Goal: Browse casually: Explore the website without a specific task or goal

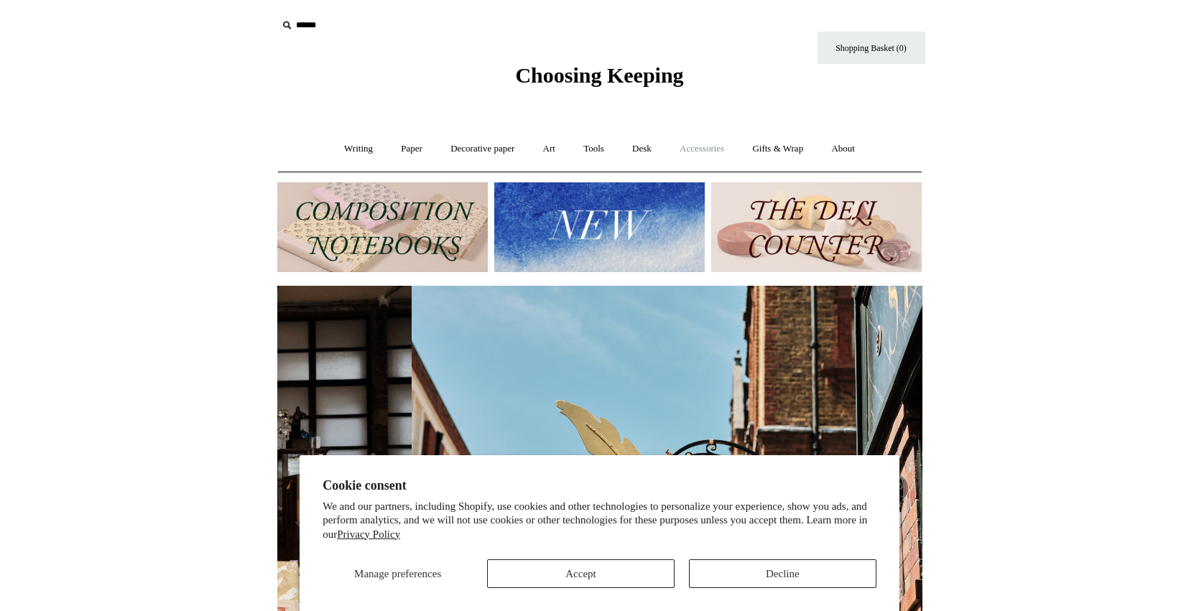
click at [683, 149] on link "Accessories +" at bounding box center [702, 149] width 70 height 38
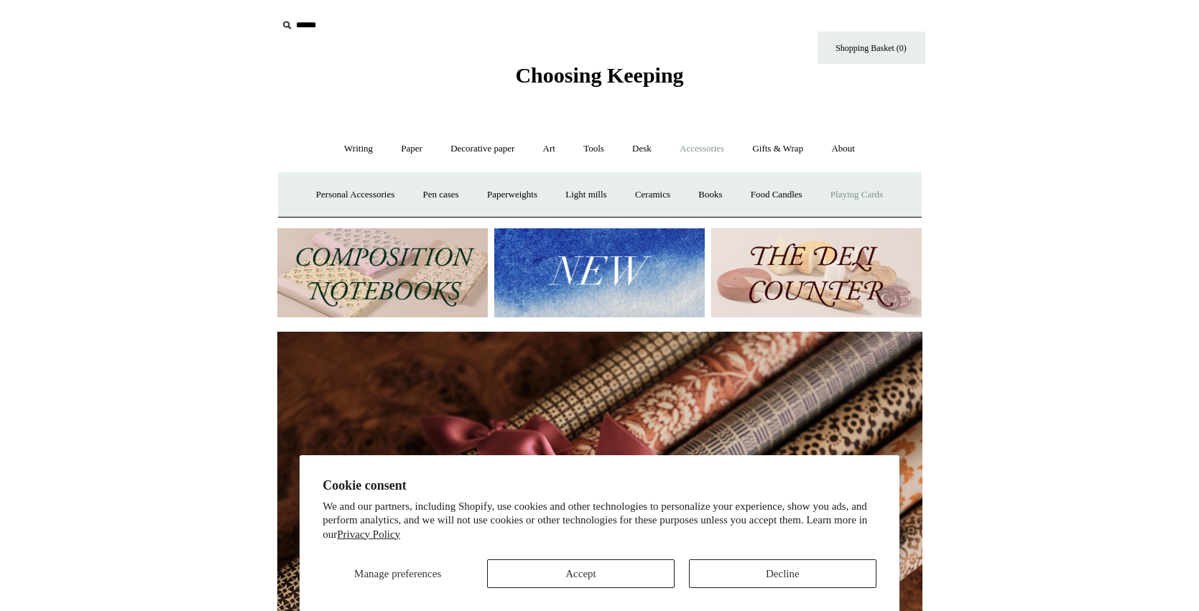
scroll to position [0, 1290]
click at [877, 198] on link "Playing Cards" at bounding box center [857, 195] width 78 height 38
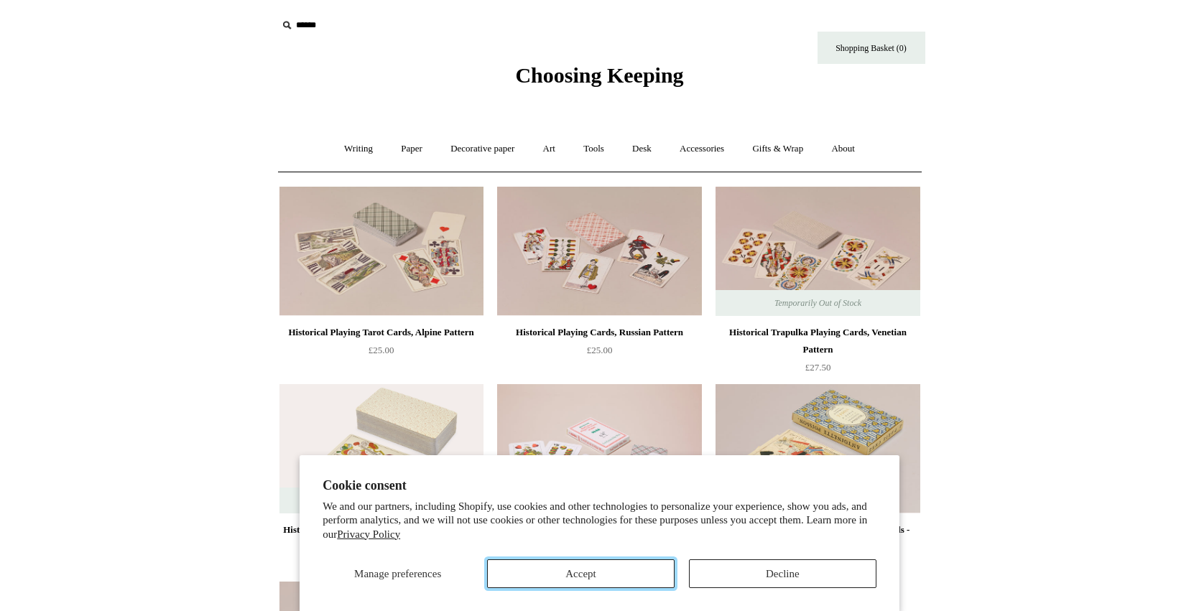
click at [624, 570] on button "Accept" at bounding box center [580, 574] width 187 height 29
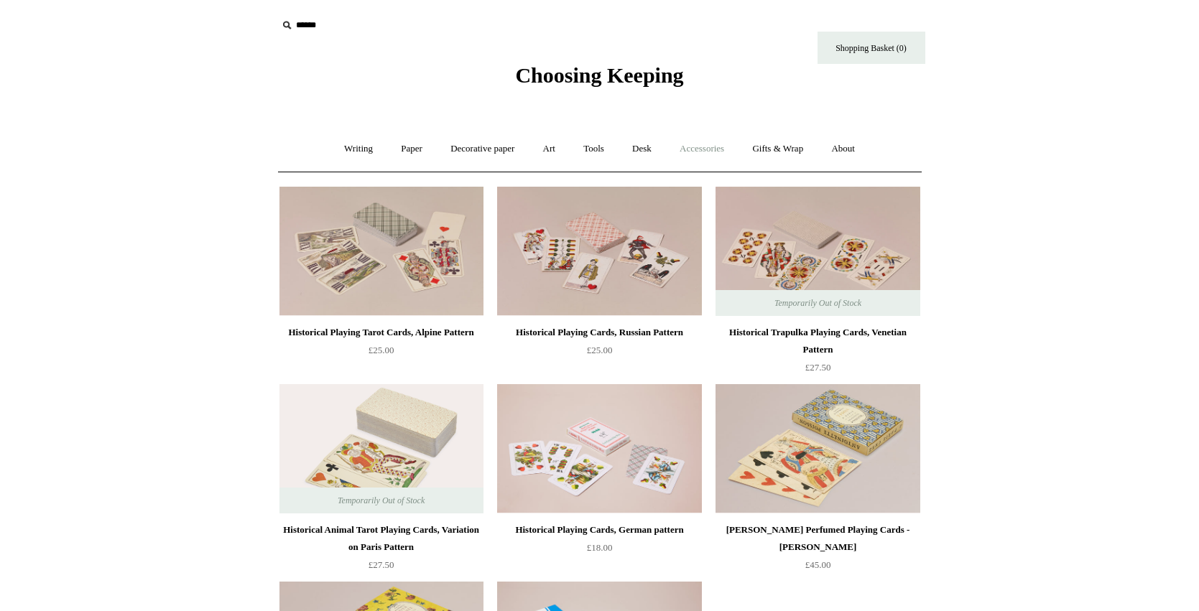
click at [728, 153] on link "Accessories +" at bounding box center [702, 149] width 70 height 38
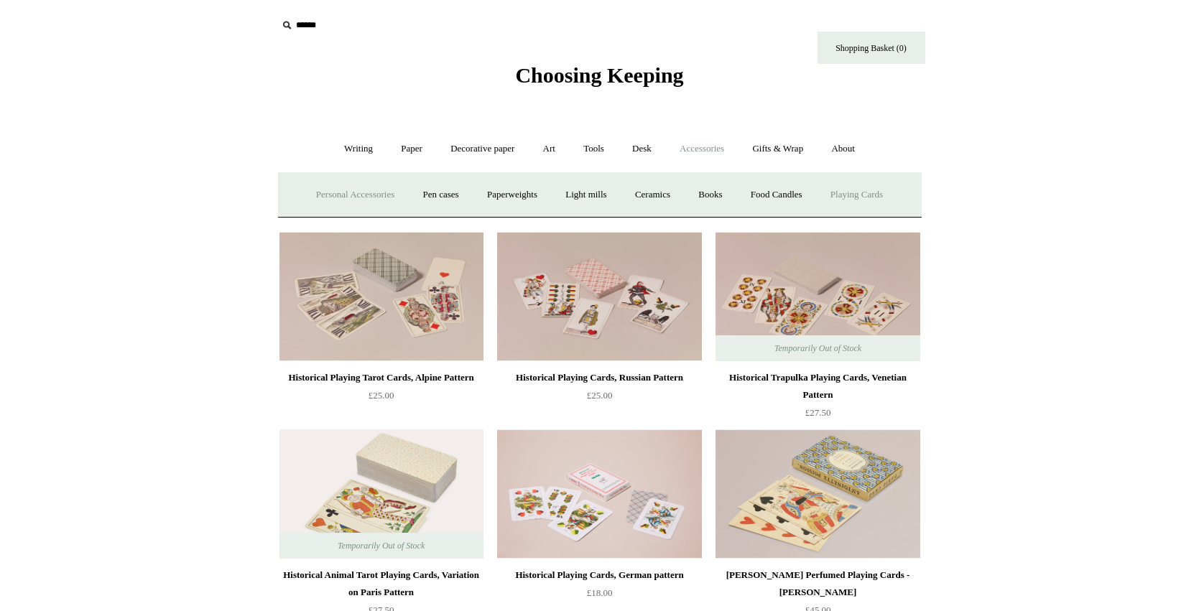
click at [329, 191] on link "Personal Accessories +" at bounding box center [355, 195] width 104 height 38
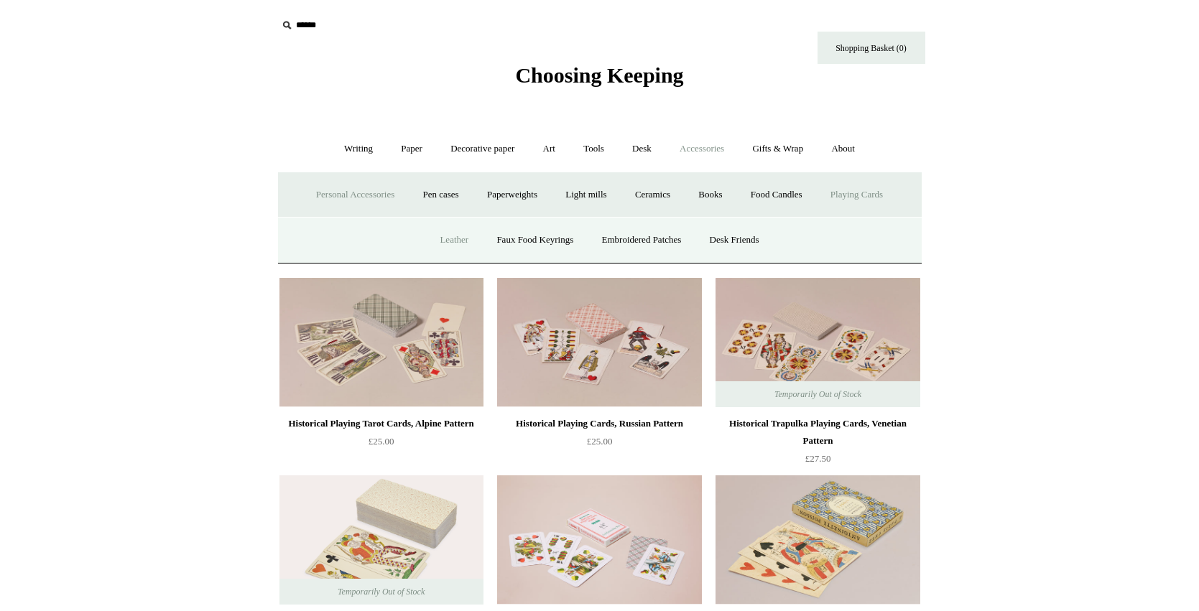
click at [436, 237] on link "Leather" at bounding box center [454, 240] width 55 height 38
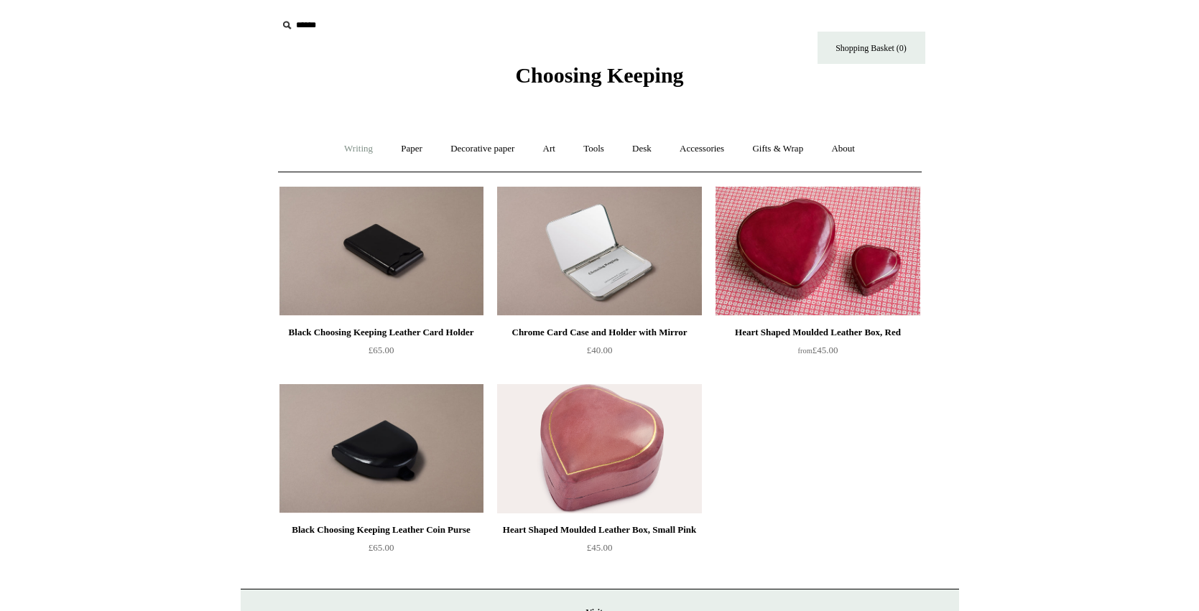
click at [349, 147] on link "Writing +" at bounding box center [358, 149] width 55 height 38
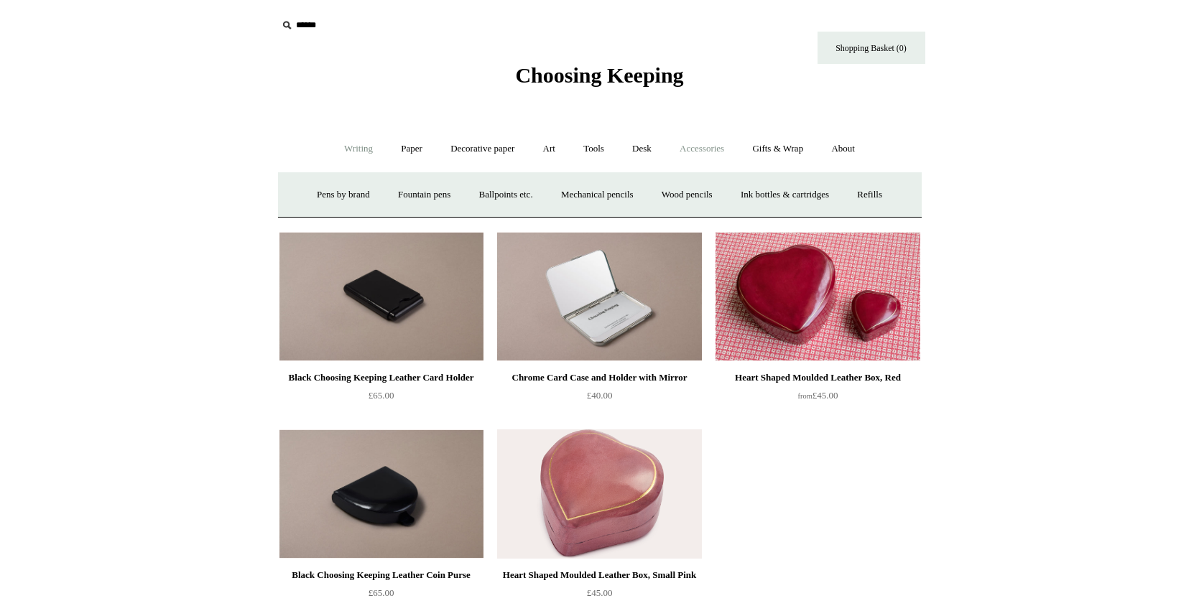
click at [710, 150] on link "Accessories +" at bounding box center [702, 149] width 70 height 38
click at [369, 190] on link "Personal Accessories +" at bounding box center [355, 195] width 104 height 38
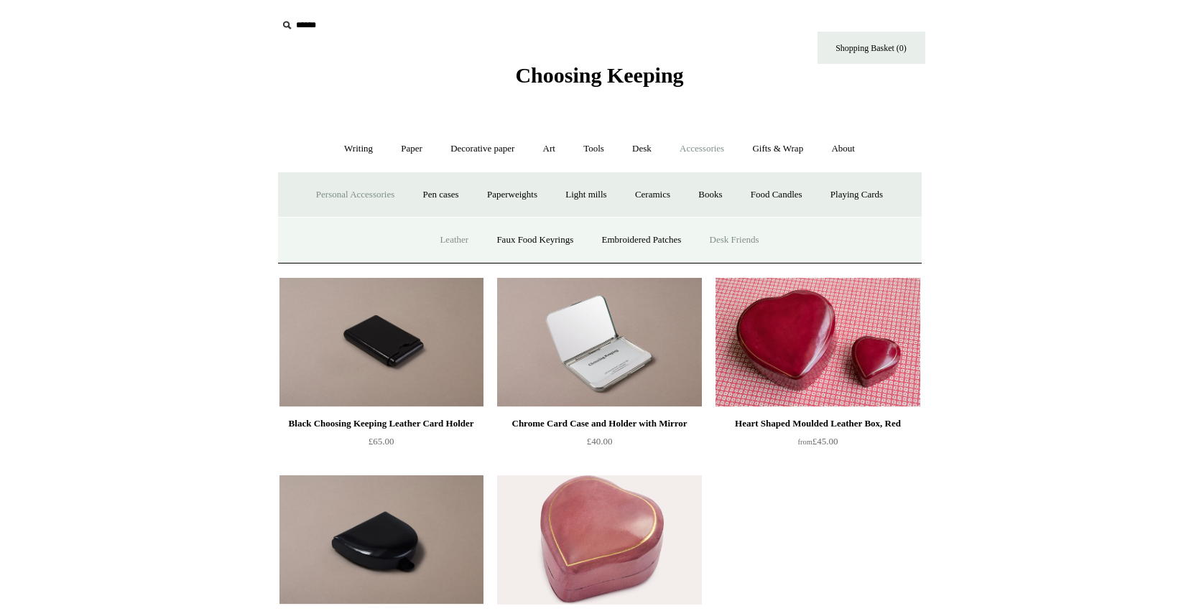
click at [747, 236] on link "Desk Friends" at bounding box center [734, 240] width 75 height 38
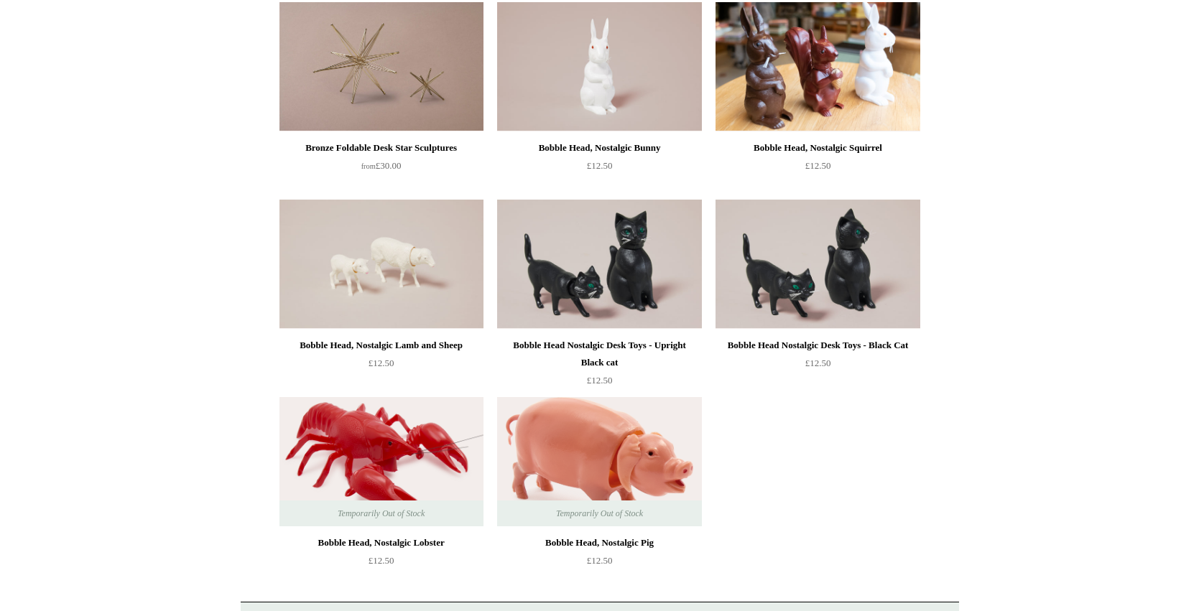
scroll to position [251, 0]
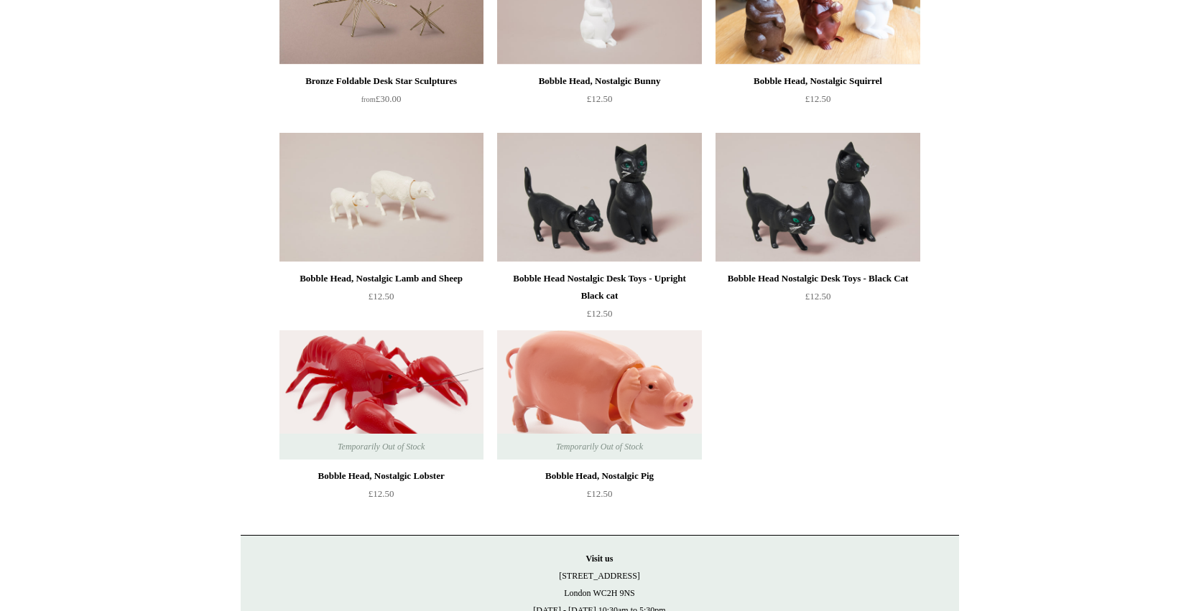
click at [386, 200] on img at bounding box center [381, 197] width 204 height 129
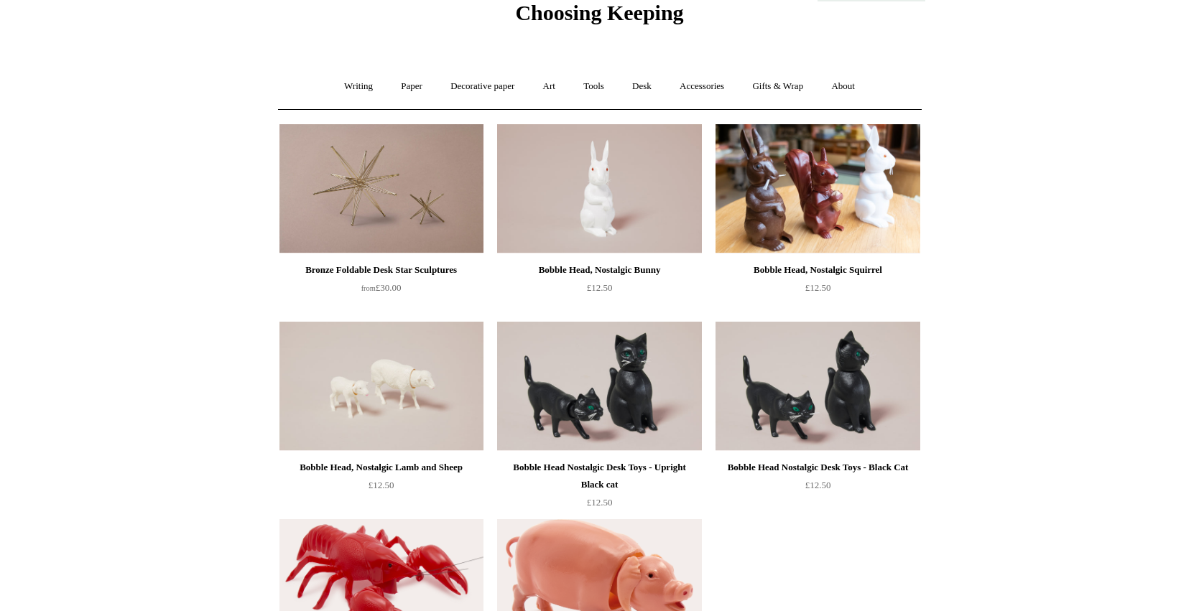
scroll to position [45, 0]
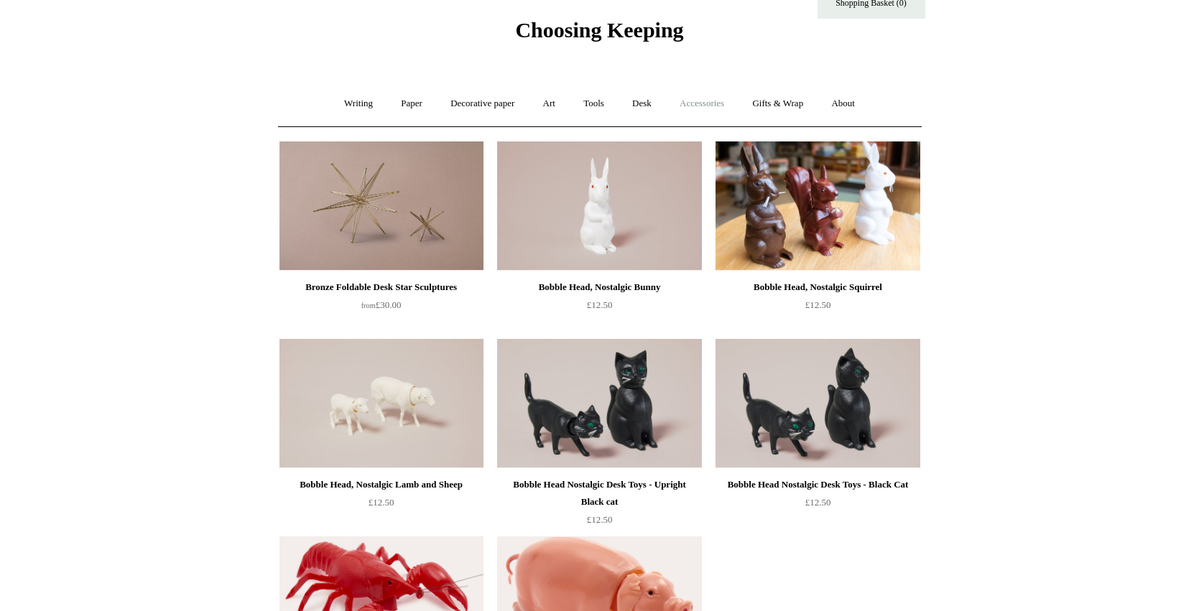
click at [698, 103] on link "Accessories +" at bounding box center [702, 104] width 70 height 38
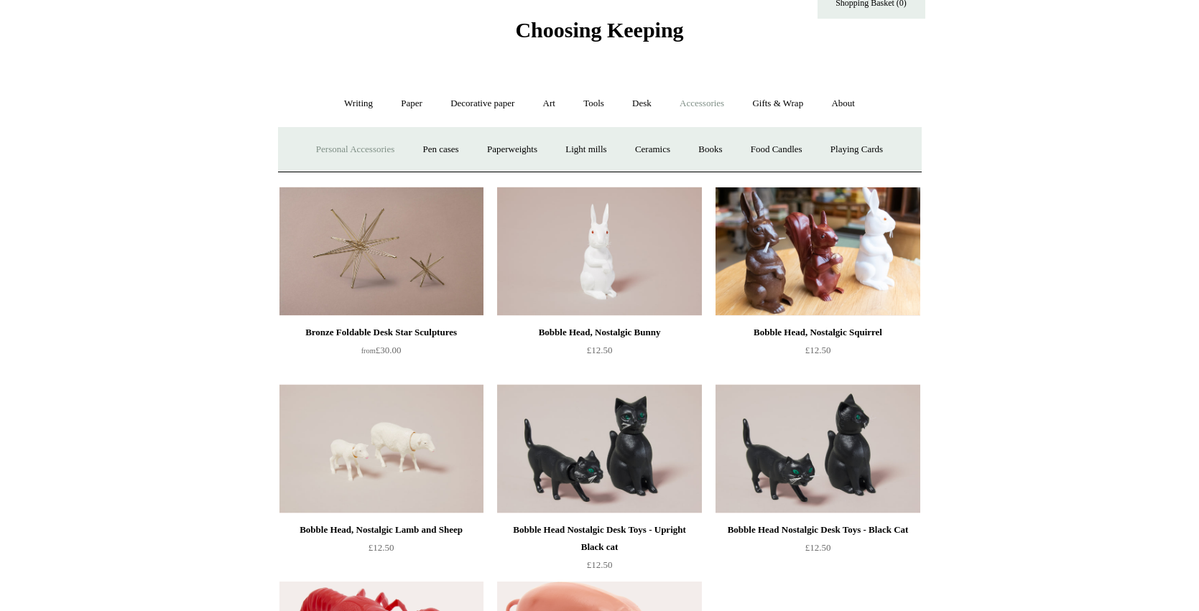
click at [358, 147] on link "Personal Accessories +" at bounding box center [355, 150] width 104 height 38
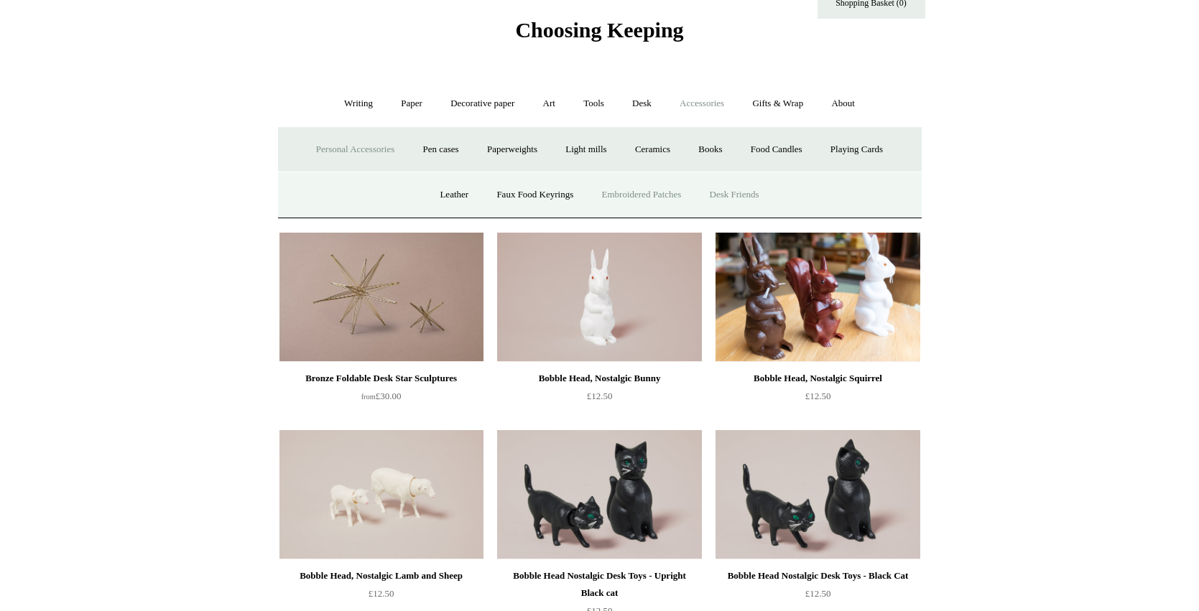
click at [631, 196] on link "Embroidered Patches" at bounding box center [642, 195] width 106 height 38
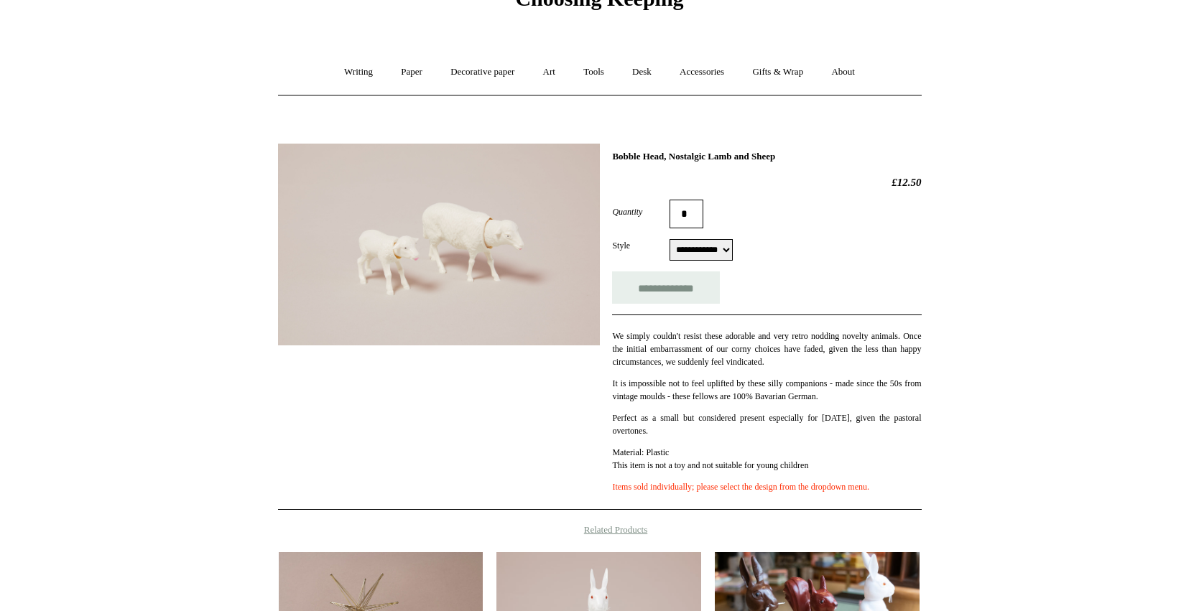
scroll to position [78, 0]
click at [457, 236] on img at bounding box center [439, 244] width 322 height 202
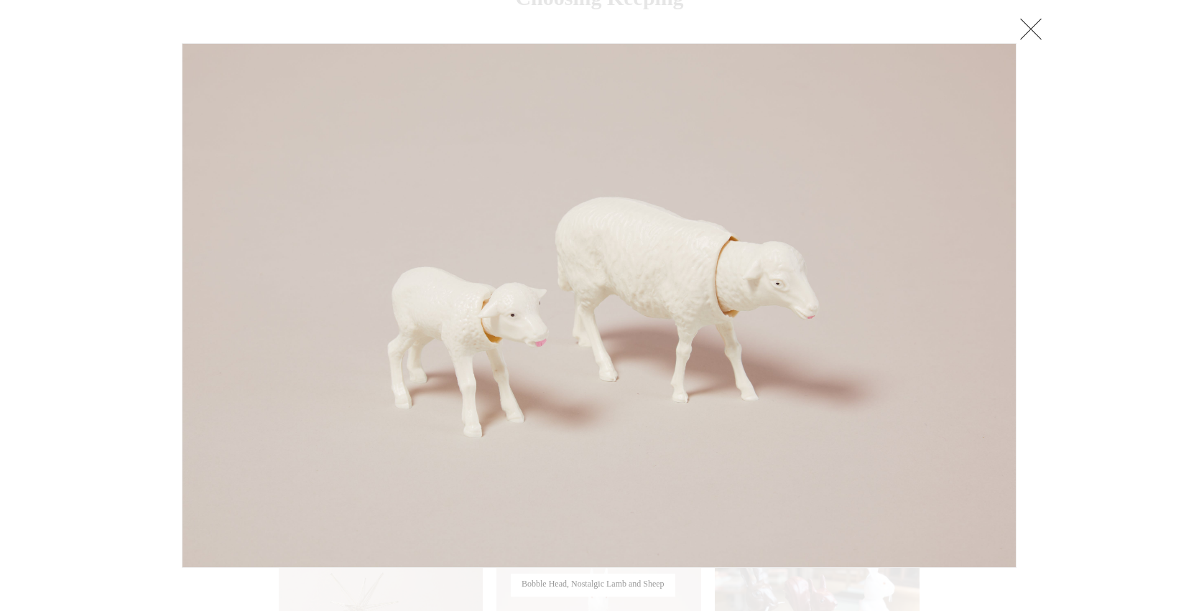
click at [1025, 24] on link at bounding box center [1031, 28] width 29 height 29
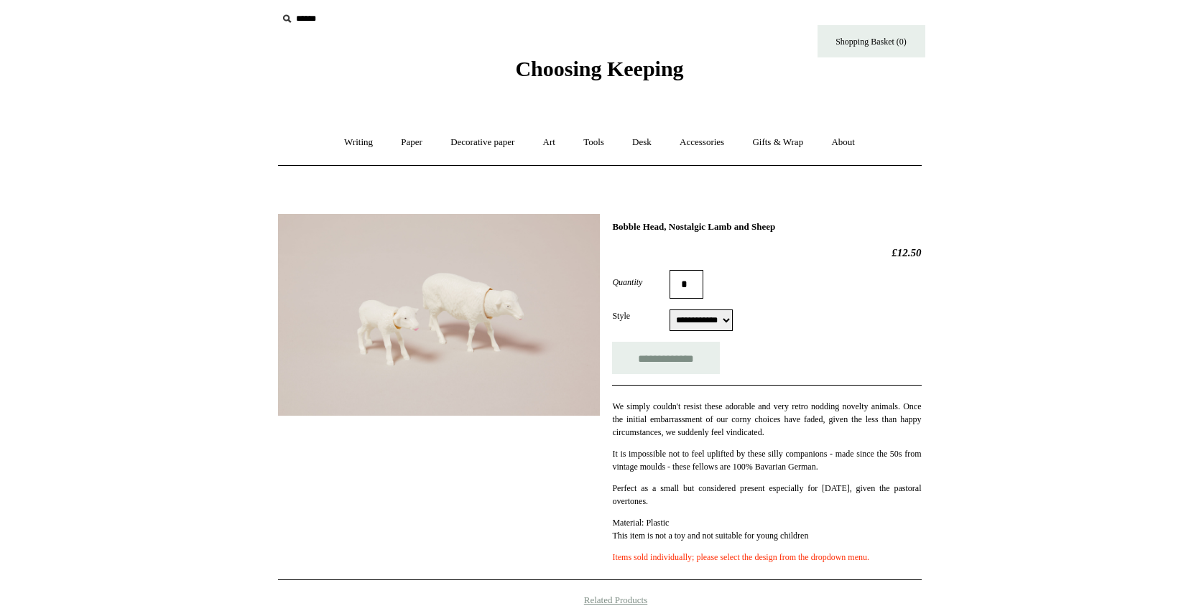
scroll to position [0, 0]
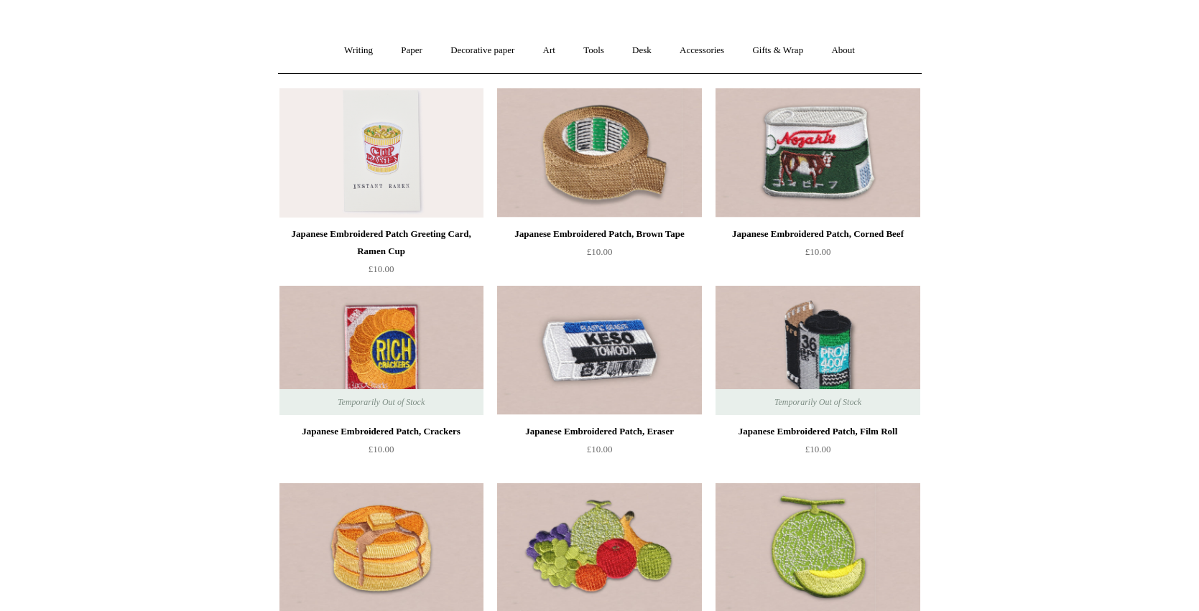
scroll to position [106, 0]
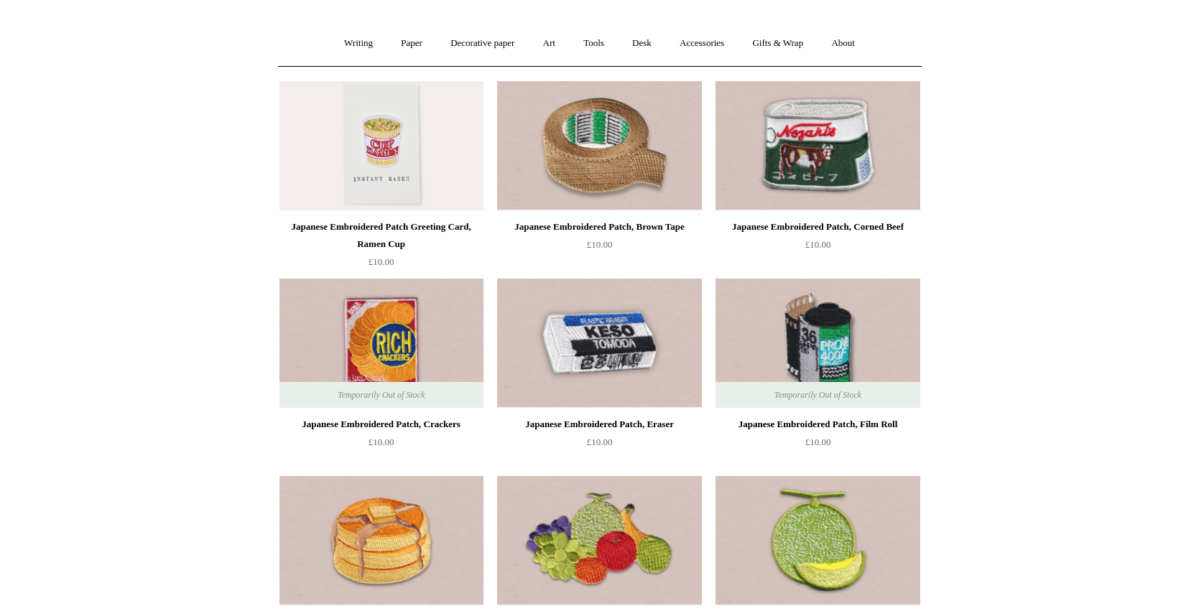
click at [588, 329] on img at bounding box center [599, 343] width 204 height 129
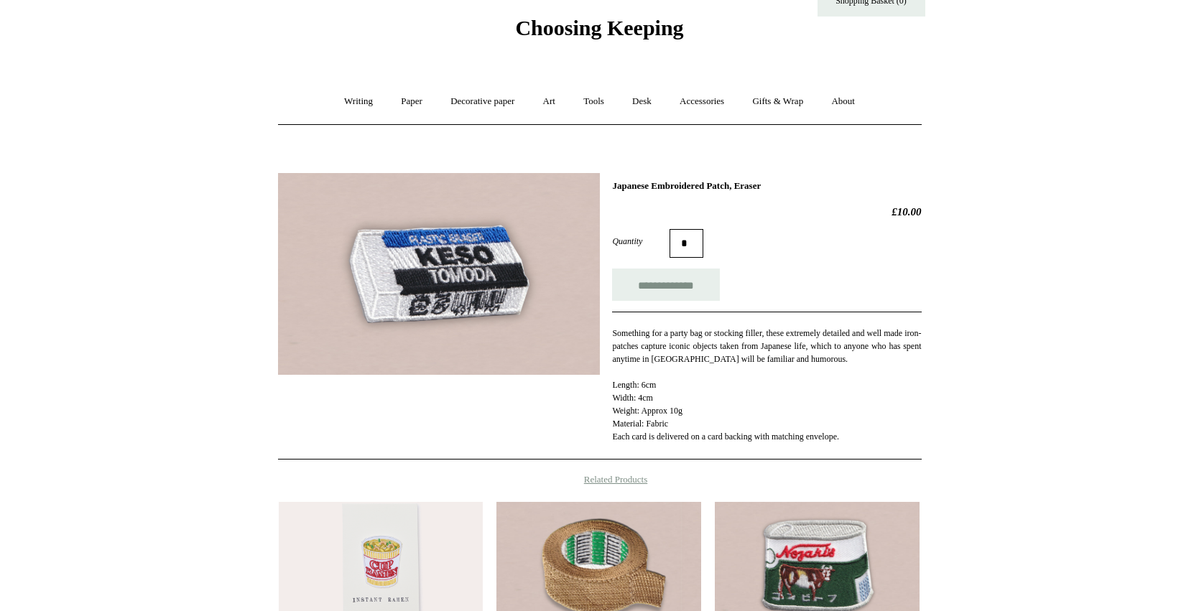
scroll to position [31, 0]
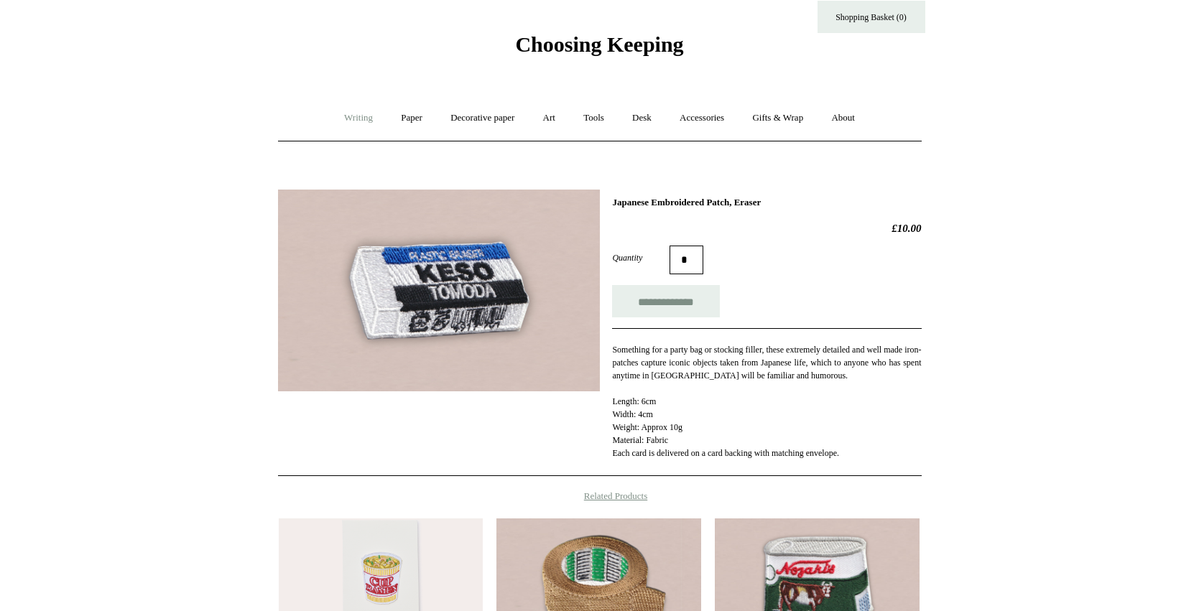
click at [361, 120] on link "Writing +" at bounding box center [358, 118] width 55 height 38
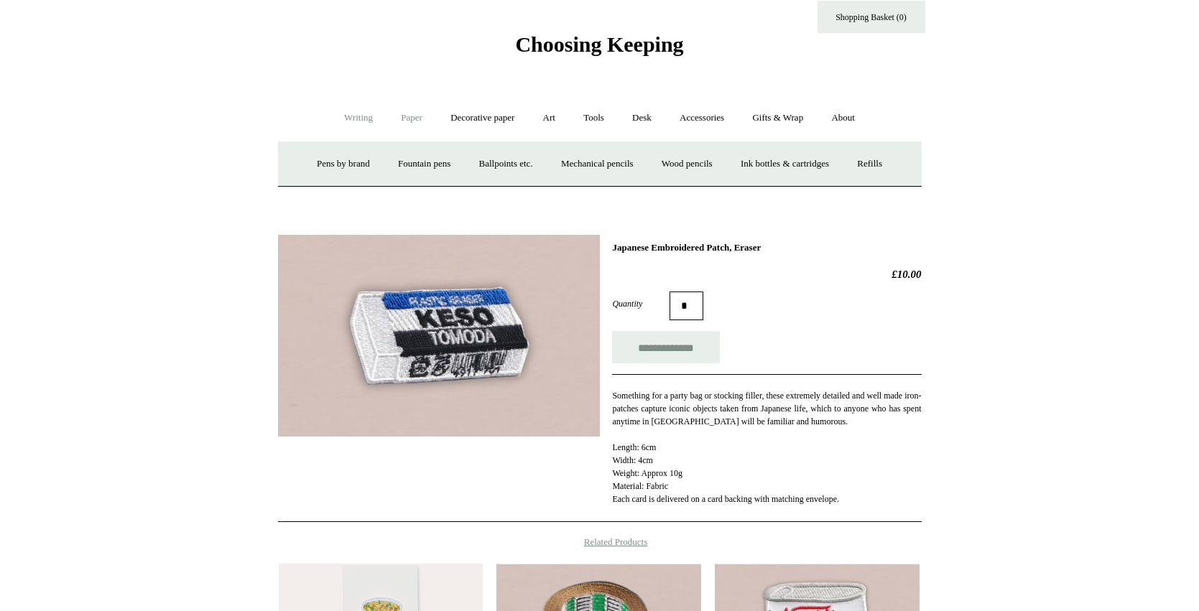
click at [406, 116] on link "Paper +" at bounding box center [411, 118] width 47 height 38
click at [466, 157] on link "📆 Dated Diaries 📆" at bounding box center [486, 164] width 105 height 38
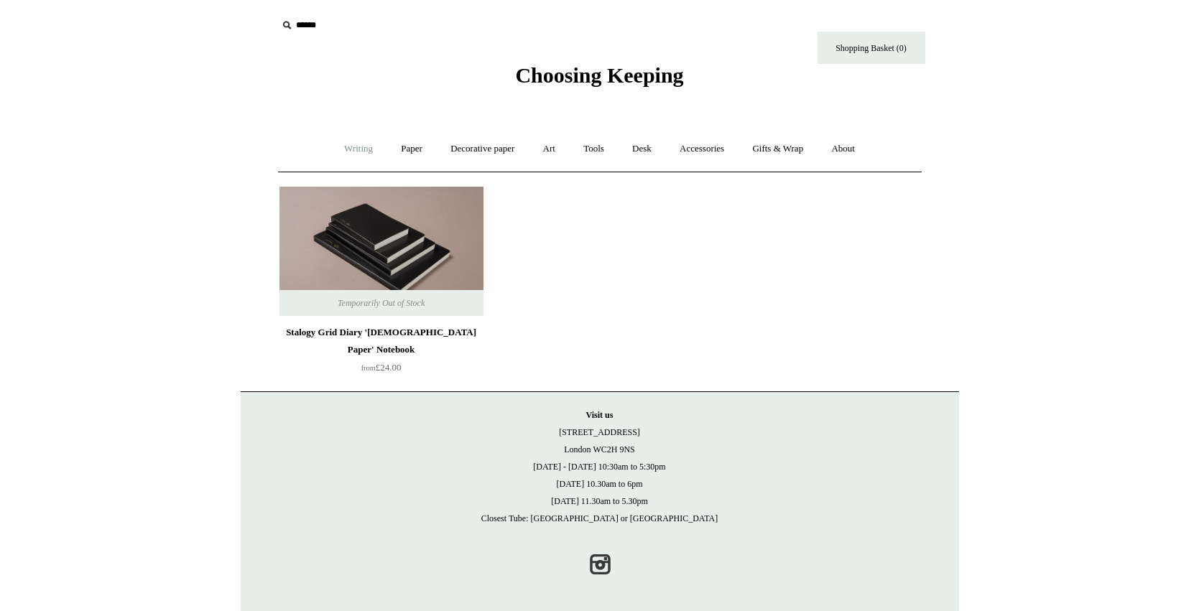
click at [347, 149] on link "Writing +" at bounding box center [358, 149] width 55 height 38
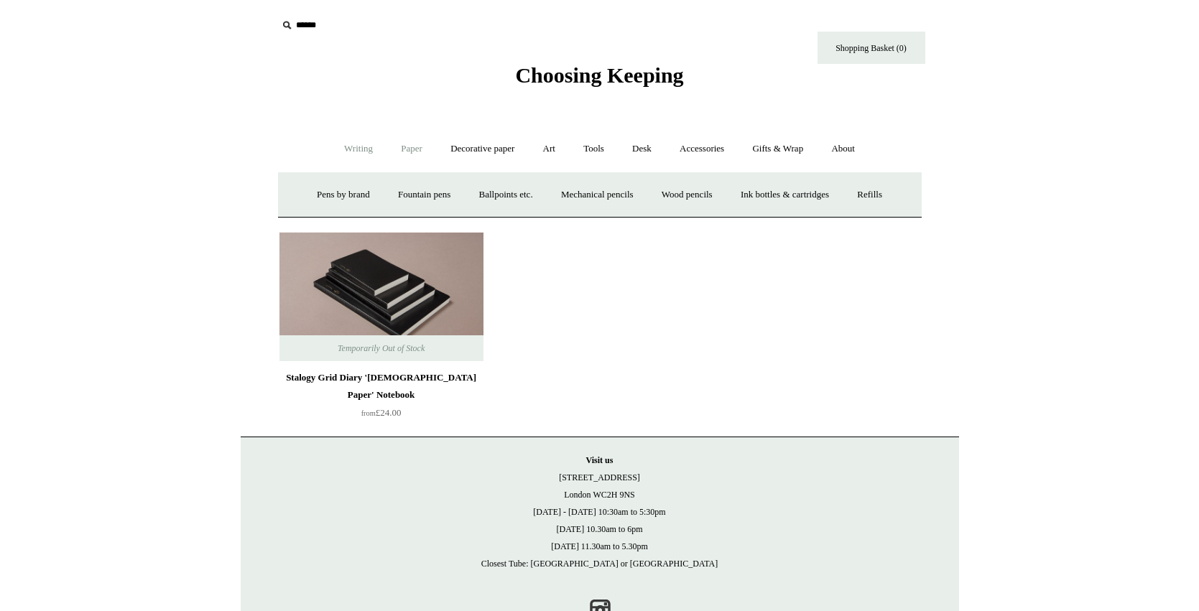
click at [396, 147] on link "Paper +" at bounding box center [411, 149] width 47 height 38
click at [406, 190] on link "Notebooks +" at bounding box center [399, 195] width 66 height 38
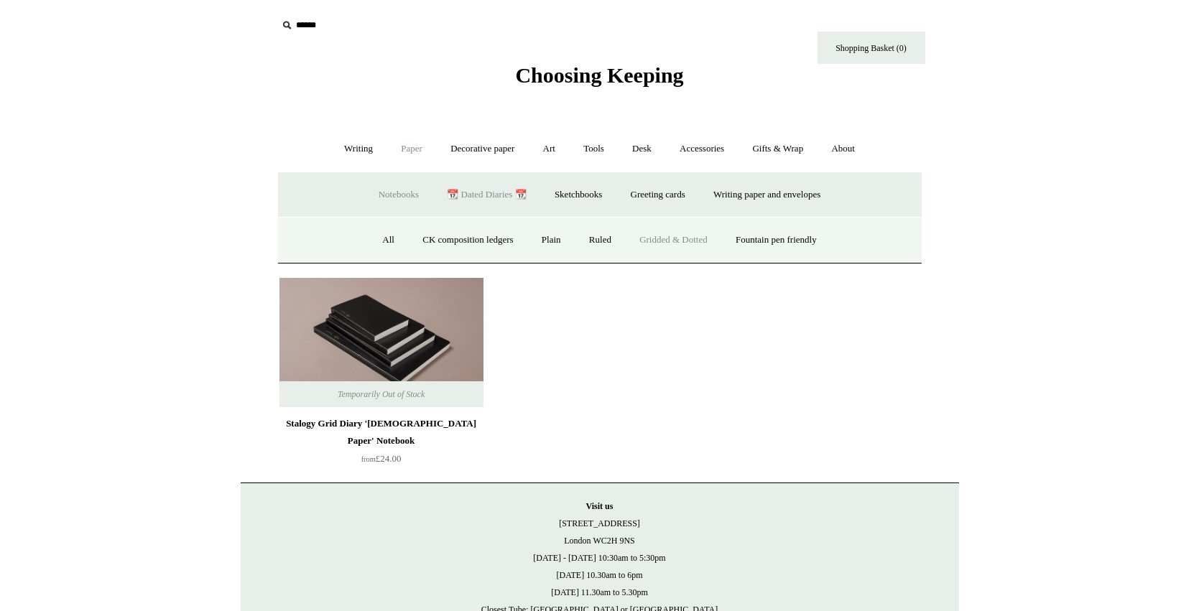
click at [679, 241] on link "Gridded & Dotted" at bounding box center [673, 240] width 94 height 38
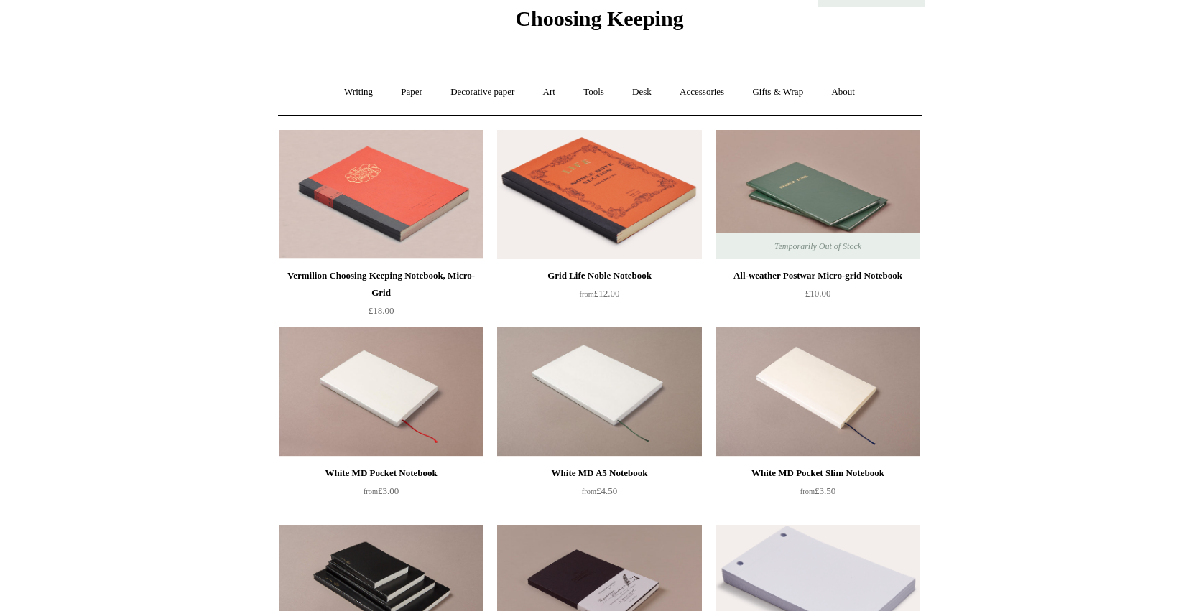
scroll to position [45, 0]
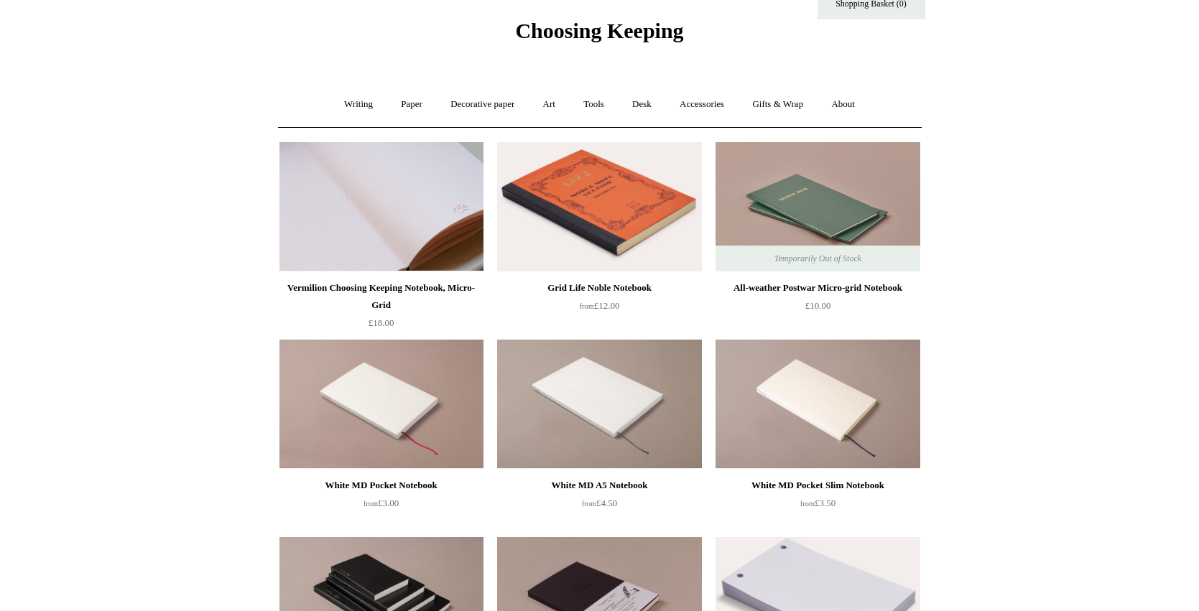
click at [351, 214] on img at bounding box center [381, 206] width 204 height 129
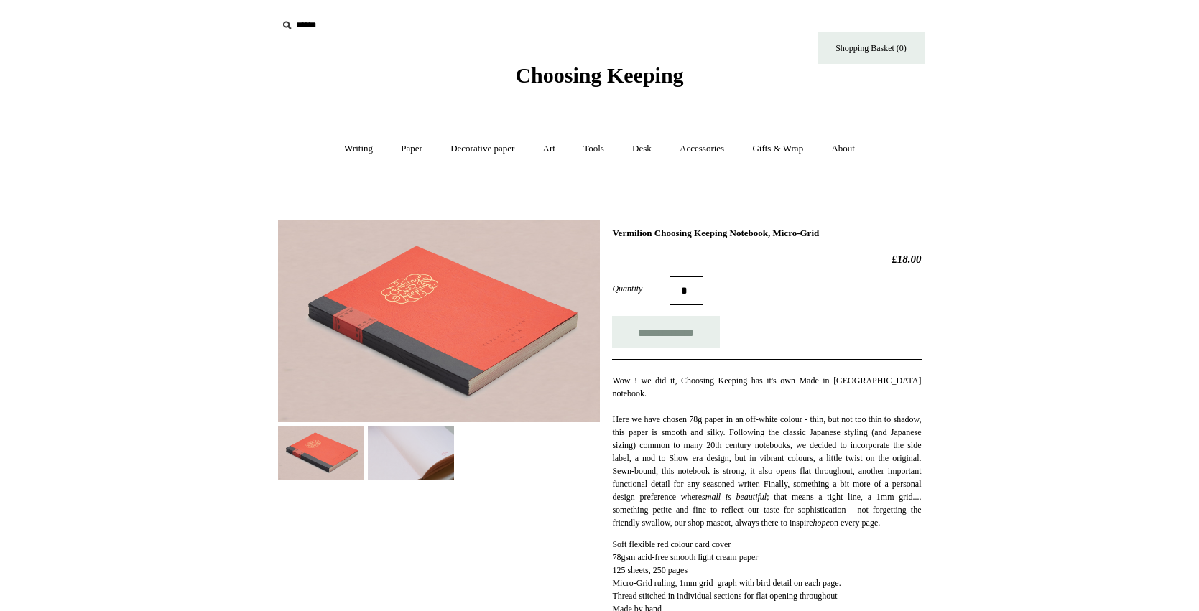
click at [422, 458] on img at bounding box center [411, 453] width 86 height 54
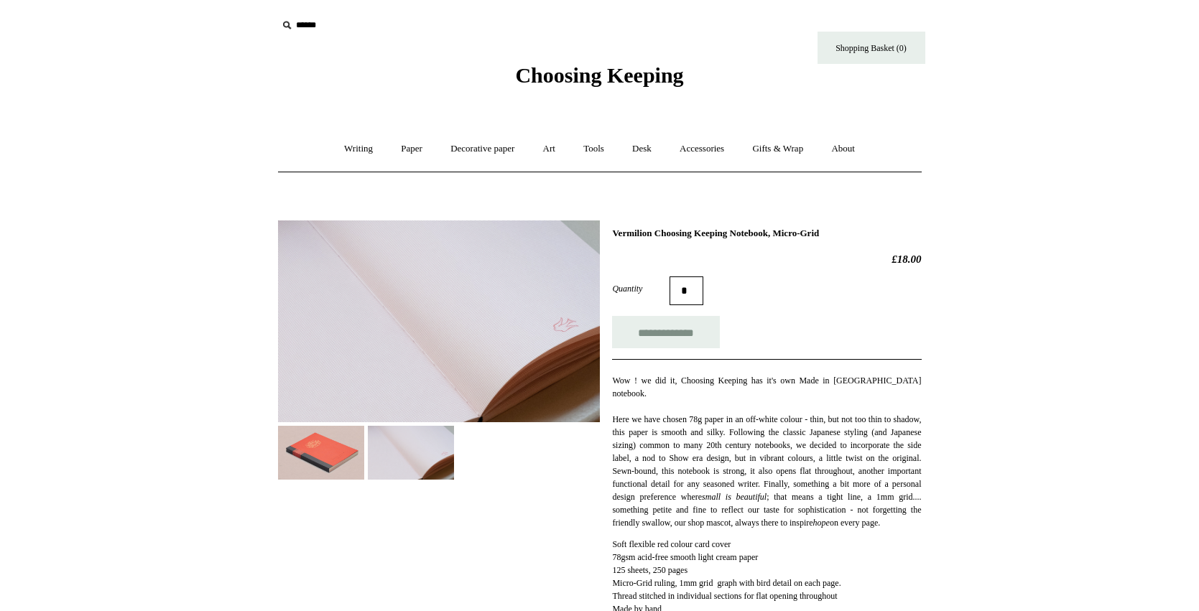
click at [471, 341] on img at bounding box center [439, 322] width 322 height 202
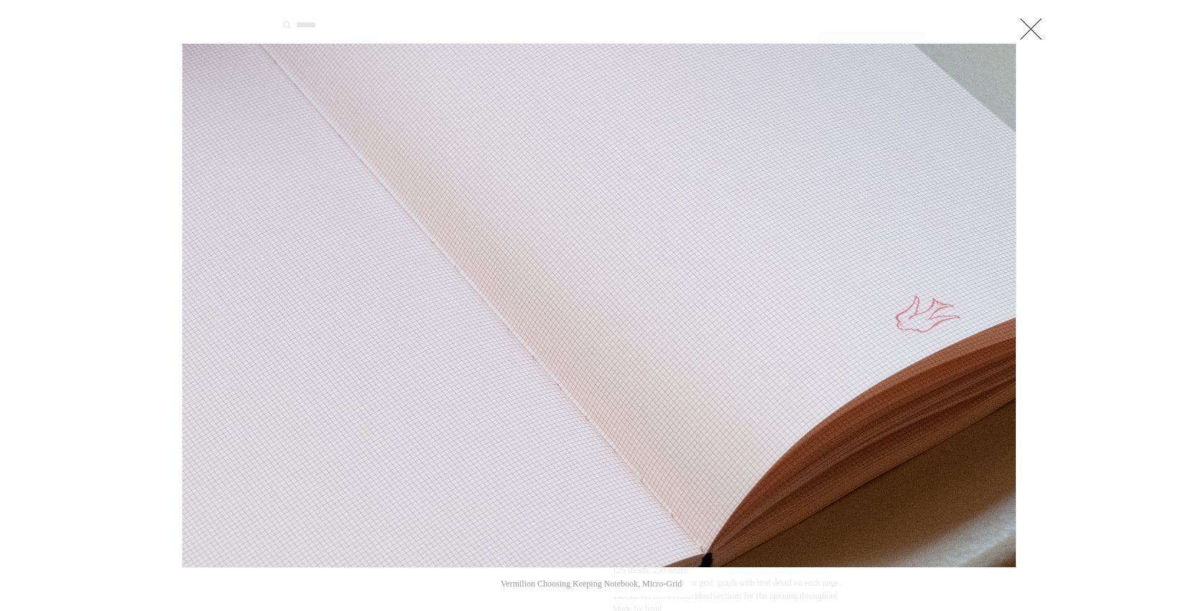
click at [1032, 29] on link at bounding box center [1031, 28] width 29 height 29
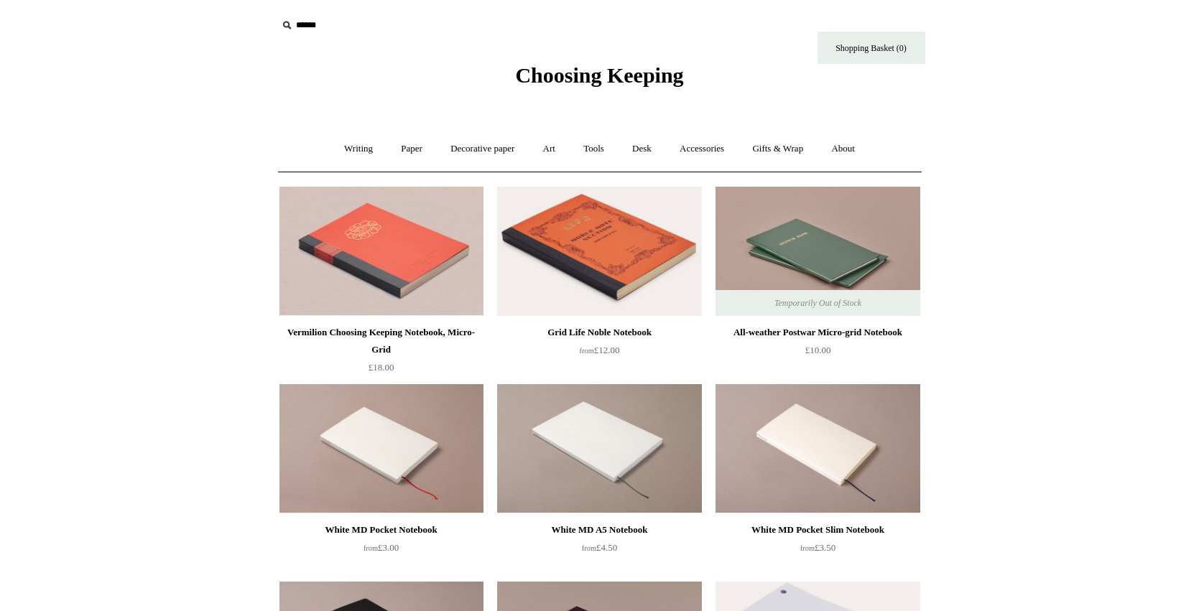
scroll to position [45, 0]
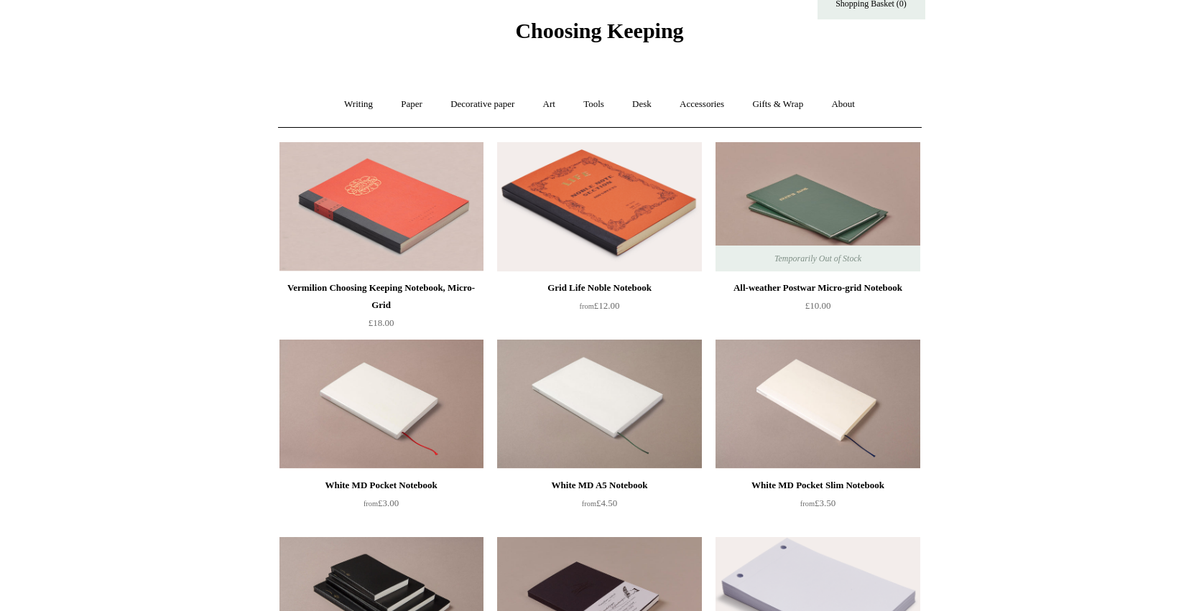
click at [790, 221] on img at bounding box center [818, 206] width 204 height 129
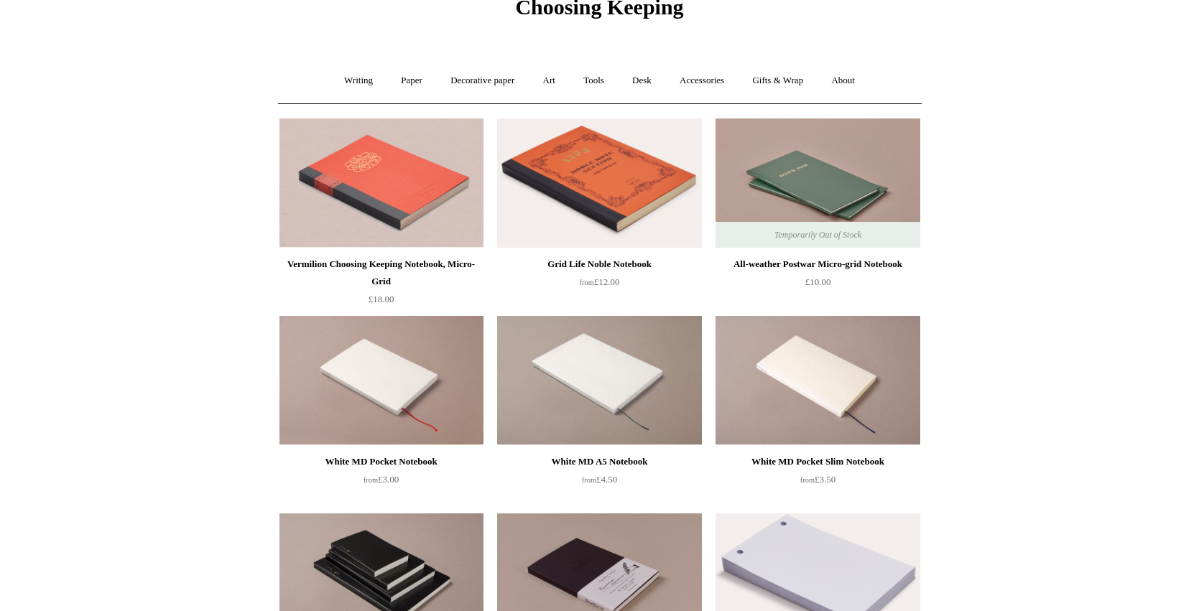
scroll to position [0, 0]
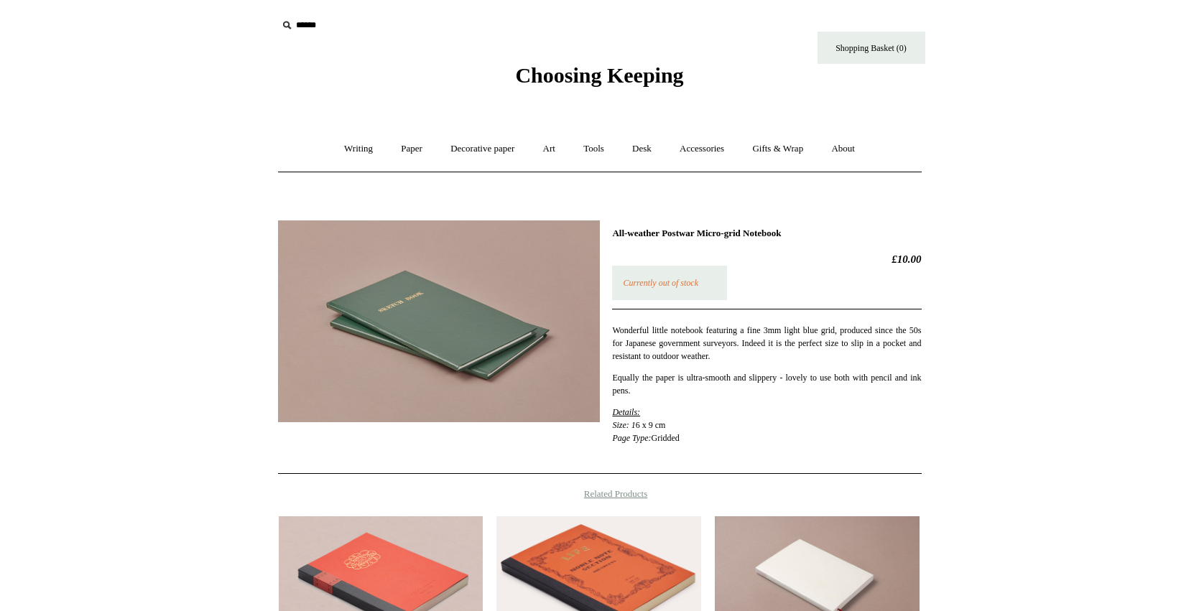
click at [485, 351] on img at bounding box center [439, 322] width 322 height 202
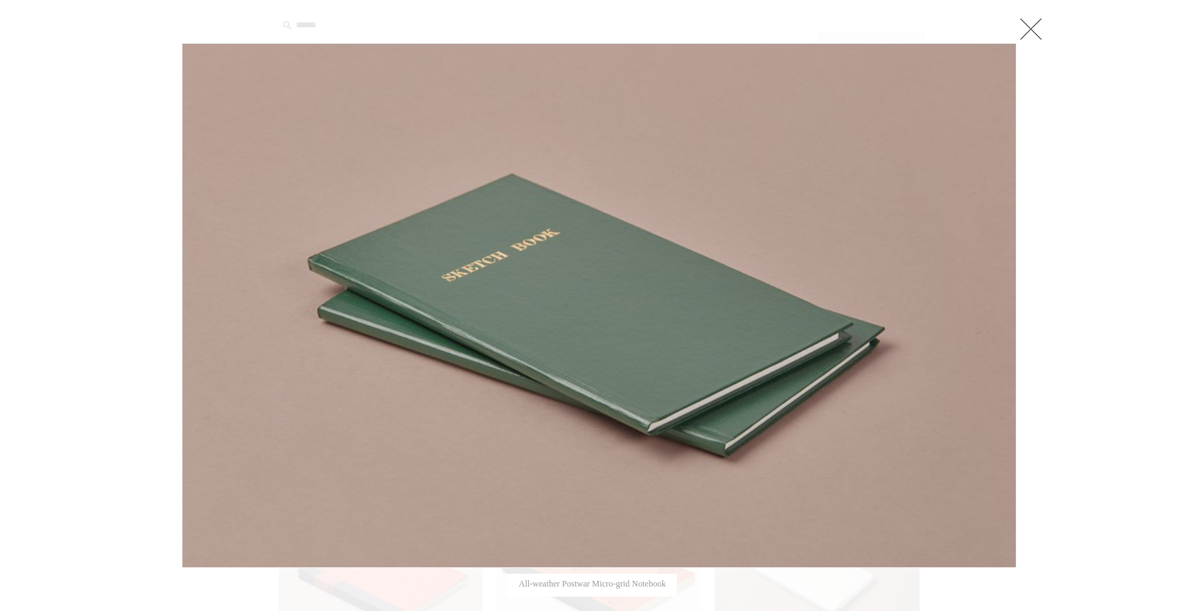
click at [1024, 24] on link at bounding box center [1031, 28] width 29 height 29
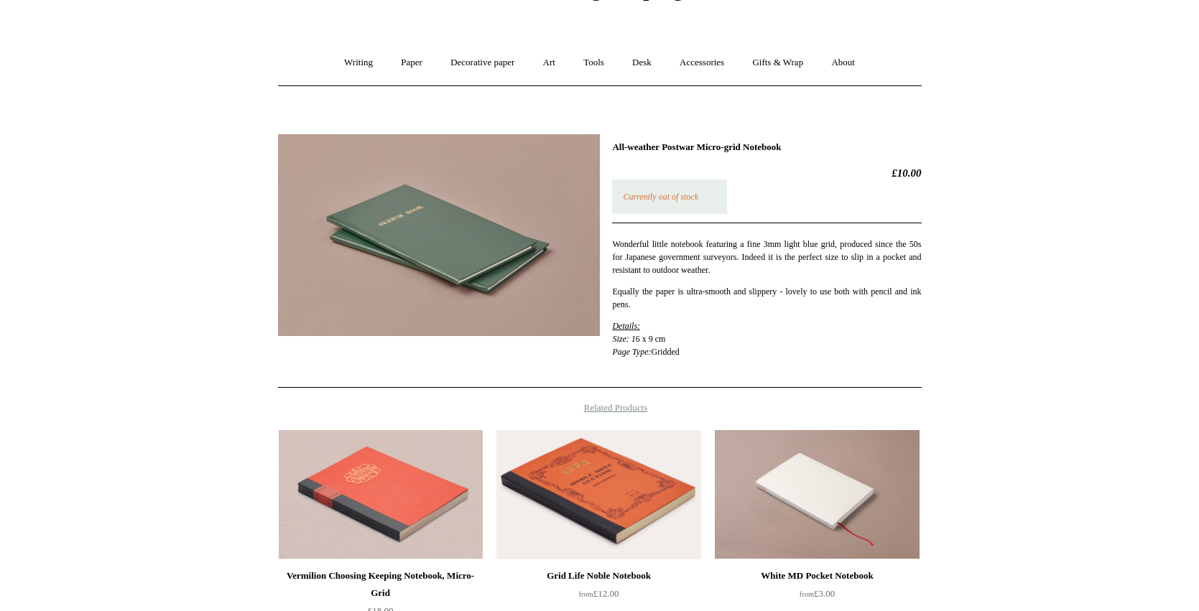
scroll to position [113, 0]
